Goal: Find specific page/section: Find specific page/section

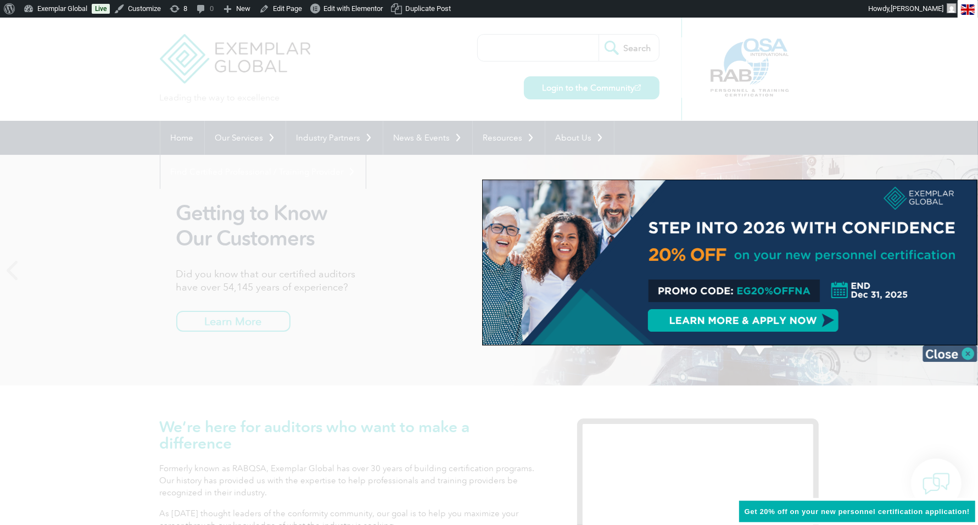
click at [969, 357] on img at bounding box center [949, 353] width 55 height 16
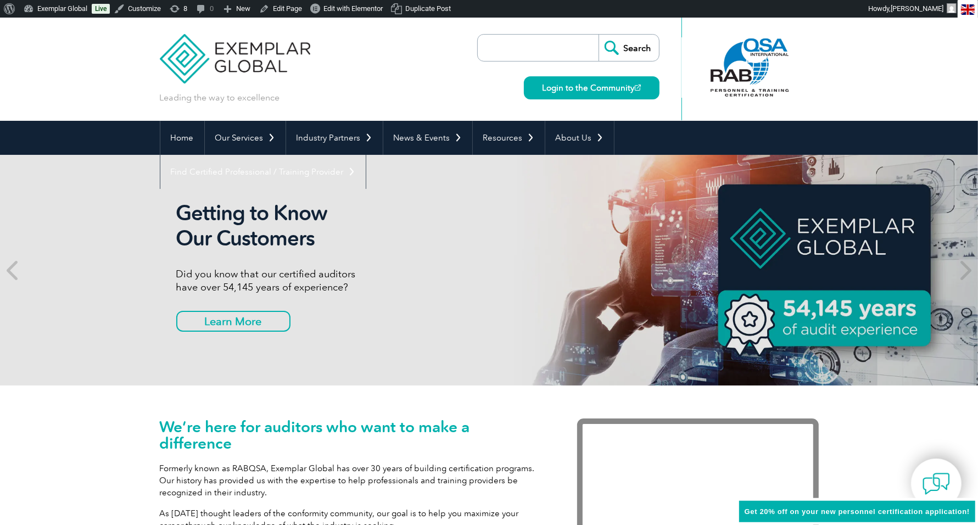
click at [545, 51] on input "search" at bounding box center [540, 48] width 115 height 26
type input "annelie"
click at [598, 35] on input "Search" at bounding box center [628, 48] width 60 height 26
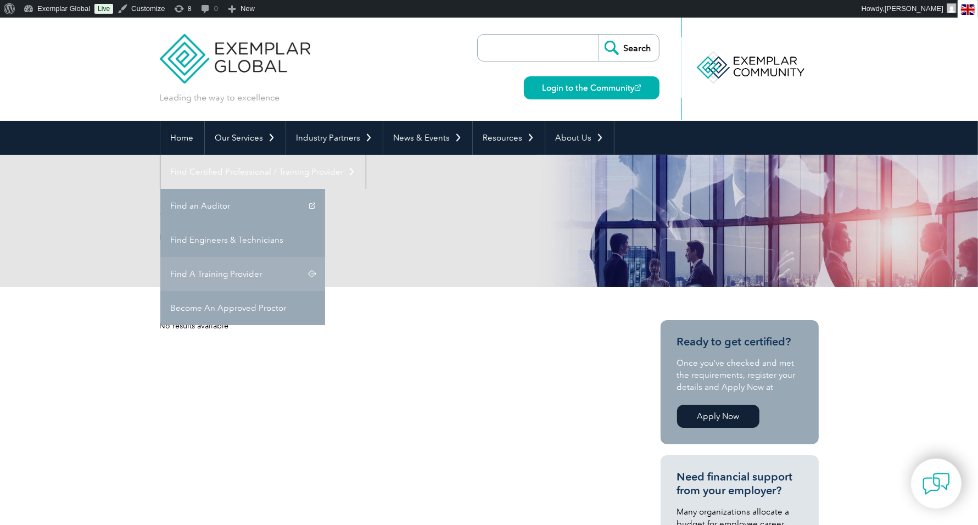
click at [325, 257] on link "Find A Training Provider" at bounding box center [242, 274] width 165 height 34
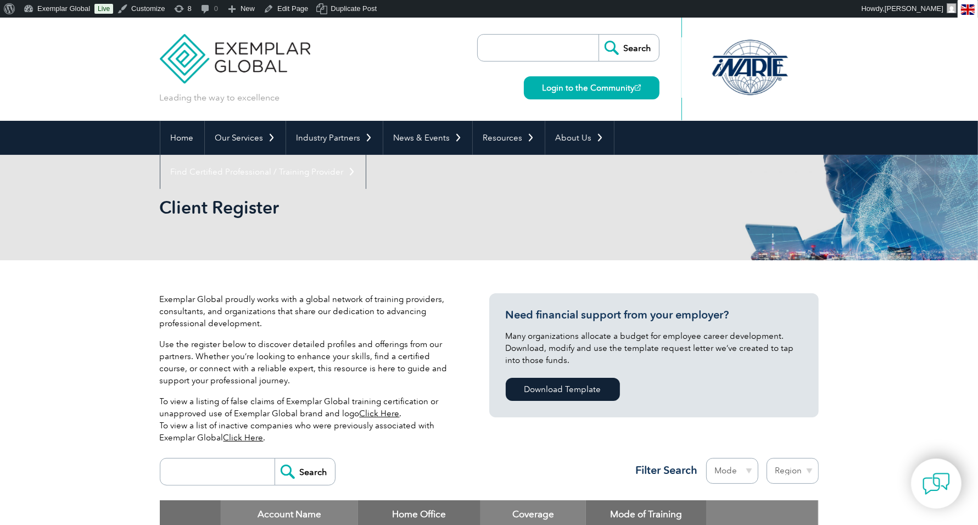
click at [512, 51] on input "search" at bounding box center [540, 48] width 115 height 26
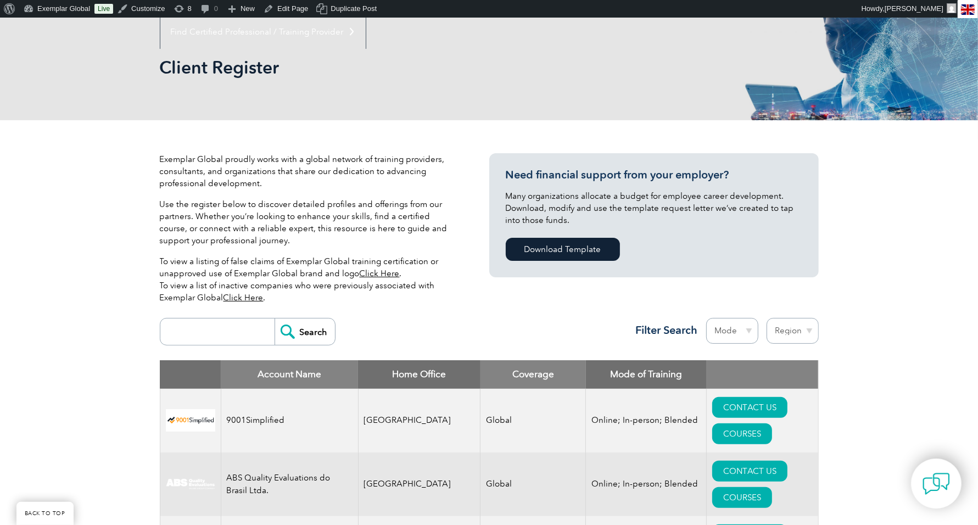
scroll to position [130, 0]
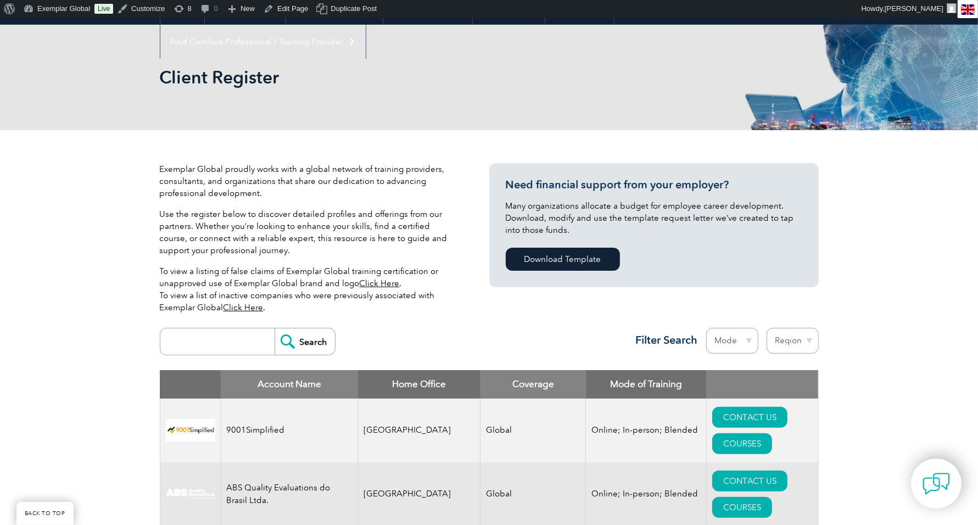
click at [217, 338] on input "search" at bounding box center [220, 341] width 109 height 26
type input "annelie"
click at [275, 328] on input "Search" at bounding box center [305, 341] width 60 height 26
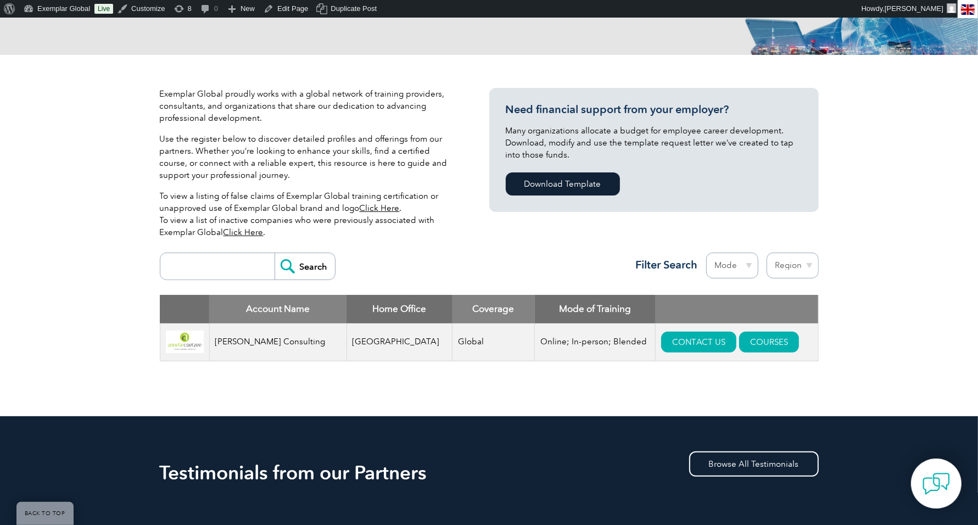
scroll to position [255, 0]
